Goal: Check status: Check status

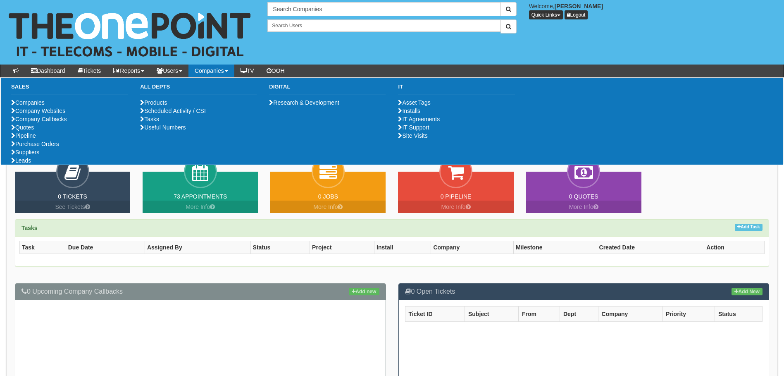
click at [230, 69] on link "Companies" at bounding box center [212, 71] width 46 height 12
click at [62, 165] on ul "Companies Company Websites Company Callbacks Quotes Pipeline Purchase Orders Su…" at bounding box center [69, 131] width 117 height 66
click at [59, 147] on link "Purchase Orders" at bounding box center [35, 144] width 48 height 7
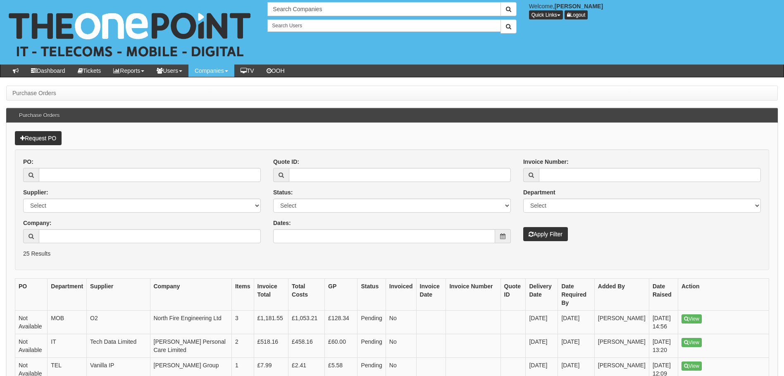
click at [46, 177] on input "PO:" at bounding box center [150, 175] width 222 height 14
type input "19372"
click at [524, 227] on button "Apply Filter" at bounding box center [546, 234] width 45 height 14
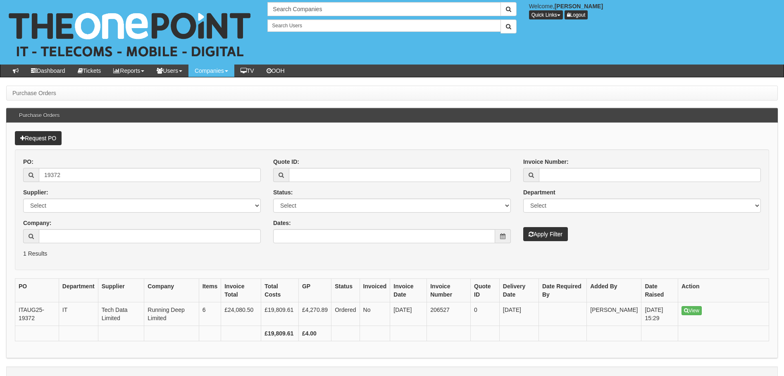
scroll to position [15, 0]
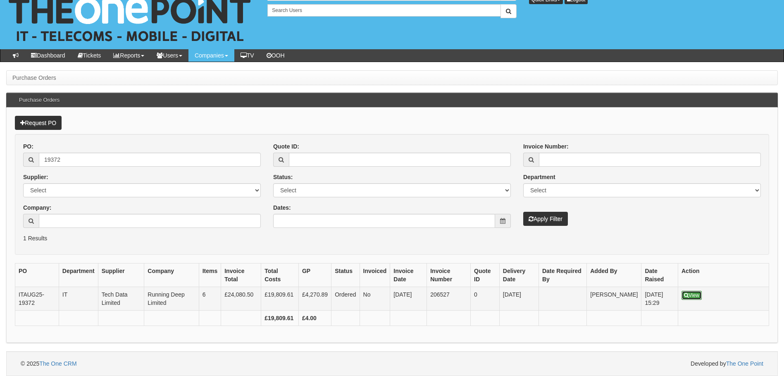
click at [689, 294] on icon at bounding box center [686, 295] width 5 height 5
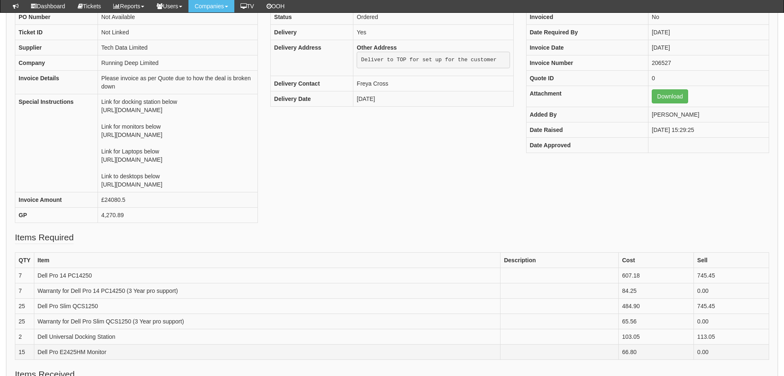
scroll to position [207, 0]
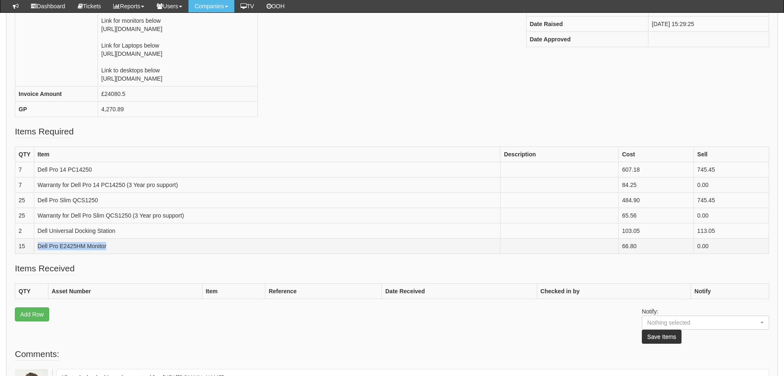
drag, startPoint x: 106, startPoint y: 279, endPoint x: 33, endPoint y: 282, distance: 72.4
click at [33, 254] on tr "15 Dell Pro E2425HM Monitor 66.80 0.00" at bounding box center [392, 246] width 754 height 15
drag, startPoint x: 33, startPoint y: 282, endPoint x: 116, endPoint y: 289, distance: 83.1
click at [116, 262] on fieldset "Items Required QTY Item Description Cost Sell 7 Dell Pro 14 PC14250 607.18 745.…" at bounding box center [392, 193] width 755 height 137
drag, startPoint x: 118, startPoint y: 262, endPoint x: 29, endPoint y: 269, distance: 89.6
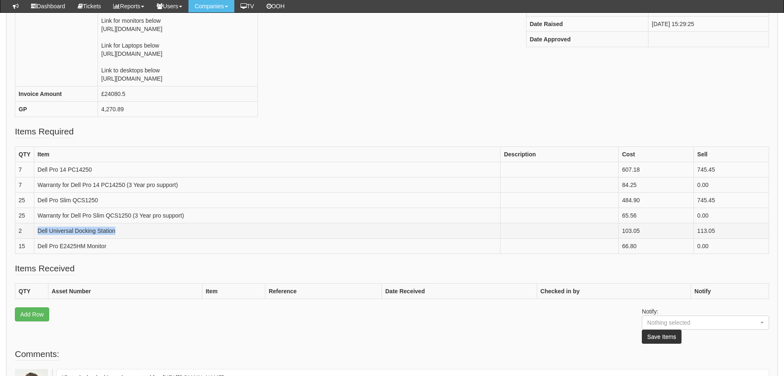
click at [29, 239] on tr "2 Dell Universal Docking Station 103.05 113.05" at bounding box center [392, 230] width 754 height 15
click at [332, 125] on div "PO Number Not Available Ticket ID Not Linked Supplier Tech Data Limited Company…" at bounding box center [392, 14] width 767 height 222
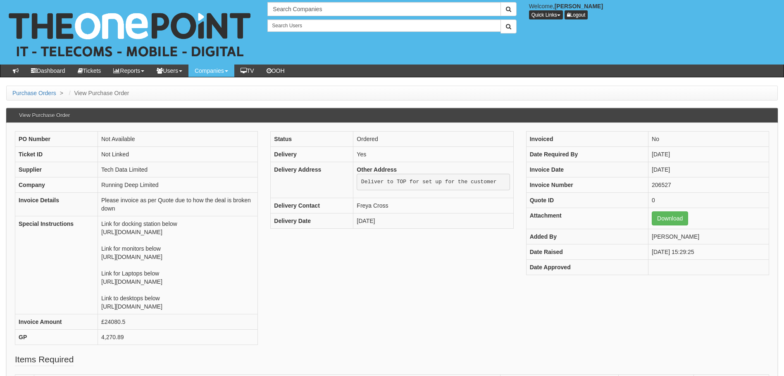
scroll to position [207, 0]
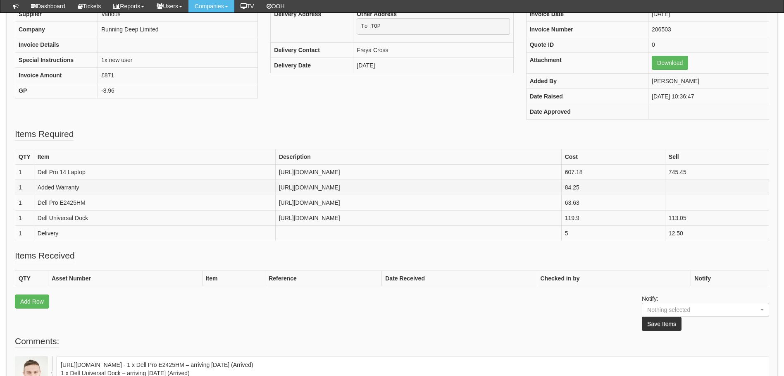
scroll to position [82, 0]
